Goal: Task Accomplishment & Management: Manage account settings

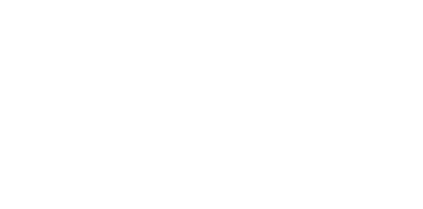
click at [209, 104] on button "Clock Off" at bounding box center [190, 104] width 36 height 11
click at [353, 32] on button "Close" at bounding box center [341, 36] width 24 height 11
click at [410, 37] on div "Views Save new view None (Default) edit Ready for Pick Up edit Show/Hide status…" at bounding box center [233, 37] width 353 height 20
click at [395, 10] on icon at bounding box center [392, 9] width 6 height 5
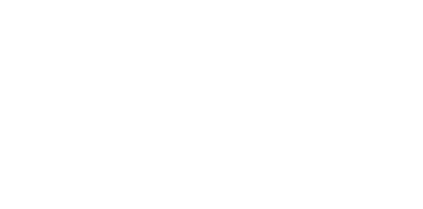
click at [378, 74] on div "[PERSON_NAME] mentioned you in a message Signtific Signs ([PERSON_NAME] Family …" at bounding box center [286, 65] width 183 height 32
click at [396, 8] on icon at bounding box center [392, 10] width 8 height 7
click at [321, 67] on div "Order # 234" at bounding box center [258, 70] width 126 height 7
click at [396, 13] on div at bounding box center [392, 10] width 8 height 10
click at [208, 68] on span "Order" at bounding box center [201, 70] width 13 height 6
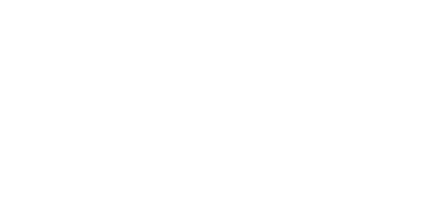
scroll to position [71, 0]
